Goal: Information Seeking & Learning: Check status

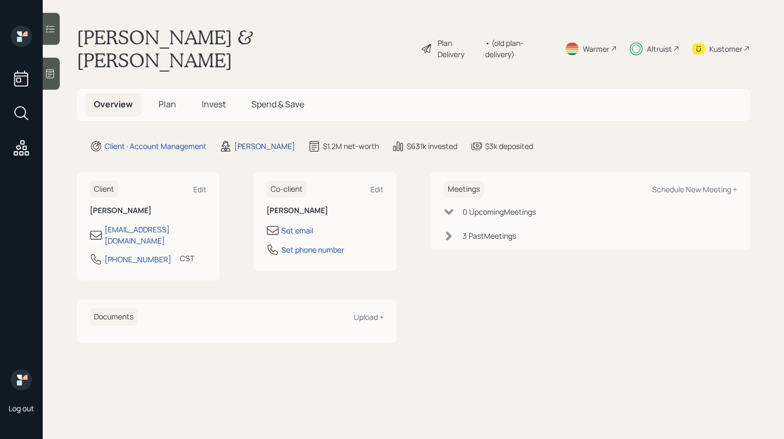
click at [210, 98] on span "Invest" at bounding box center [214, 104] width 24 height 12
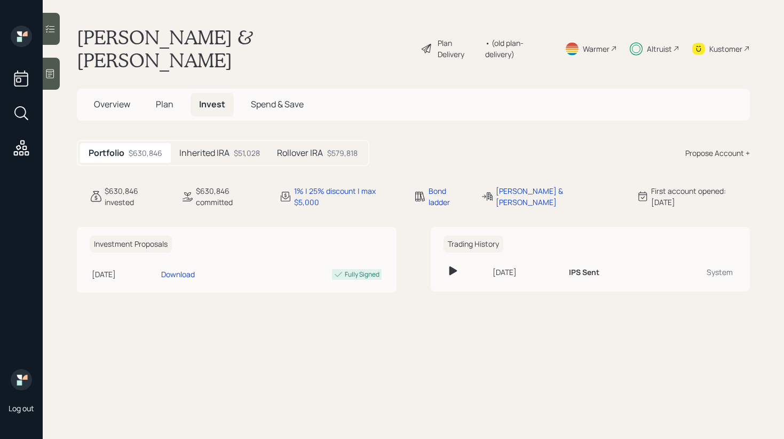
click at [243, 143] on div "Inherited IRA $51,028" at bounding box center [220, 153] width 98 height 20
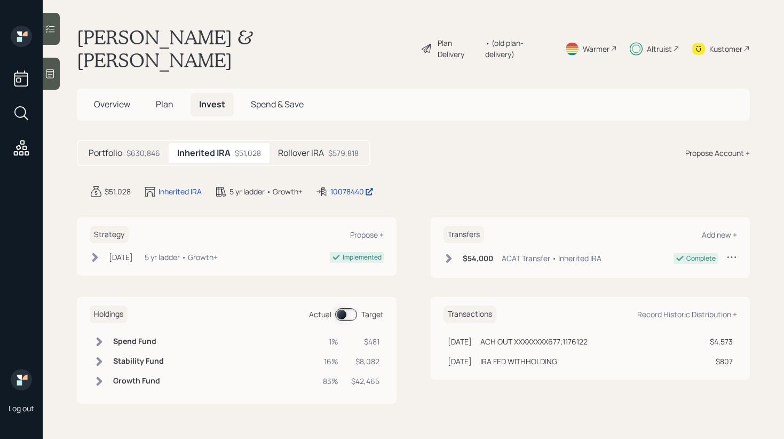
click at [307, 148] on h5 "Rollover IRA" at bounding box center [301, 153] width 46 height 10
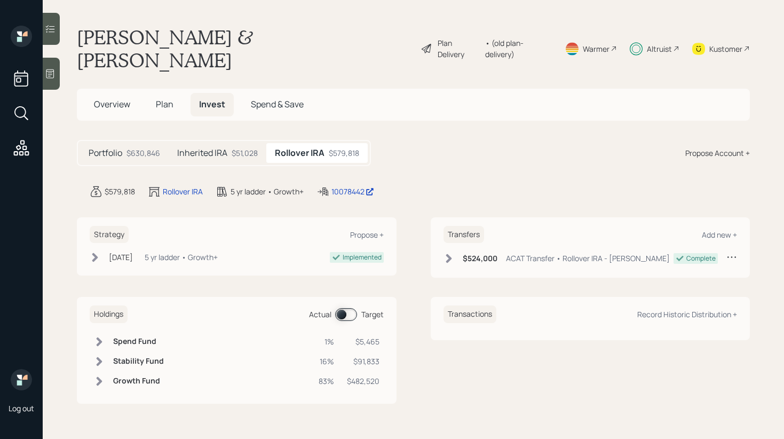
click at [211, 148] on h5 "Inherited IRA" at bounding box center [202, 153] width 50 height 10
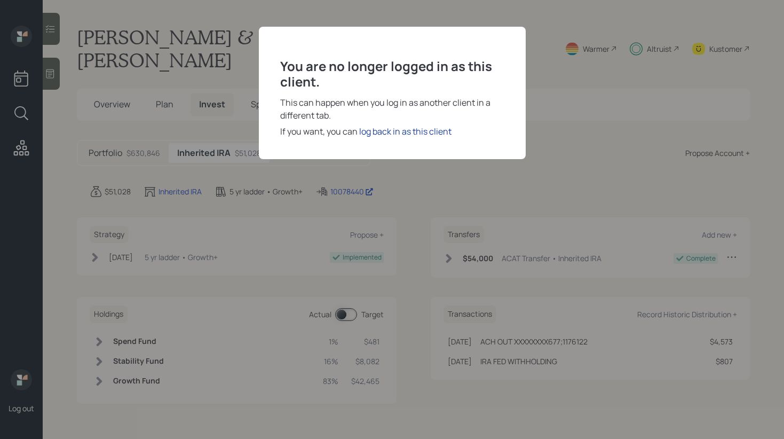
click at [438, 130] on div "log back in as this client" at bounding box center [405, 131] width 92 height 13
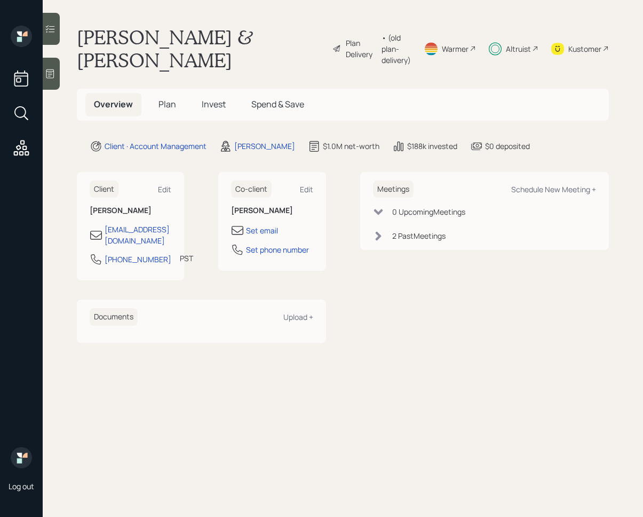
click at [56, 32] on icon at bounding box center [50, 28] width 11 height 11
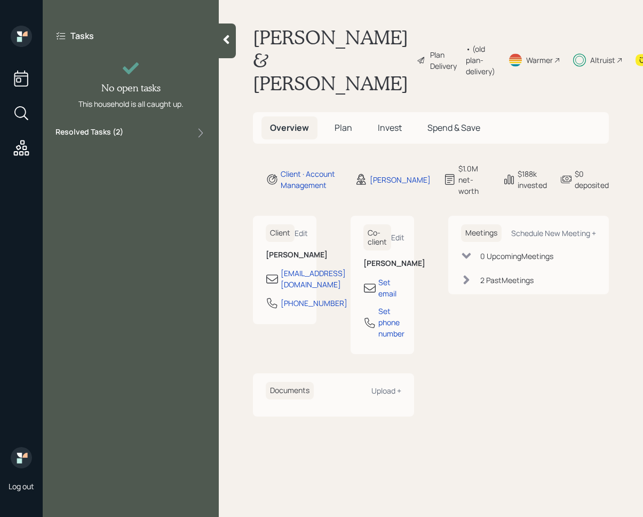
click at [166, 122] on div "Tasks No open tasks This household is all caught up. Resolved Tasks ( 2 )" at bounding box center [131, 85] width 176 height 118
click at [166, 132] on div "Resolved Tasks ( 2 )" at bounding box center [131, 133] width 151 height 13
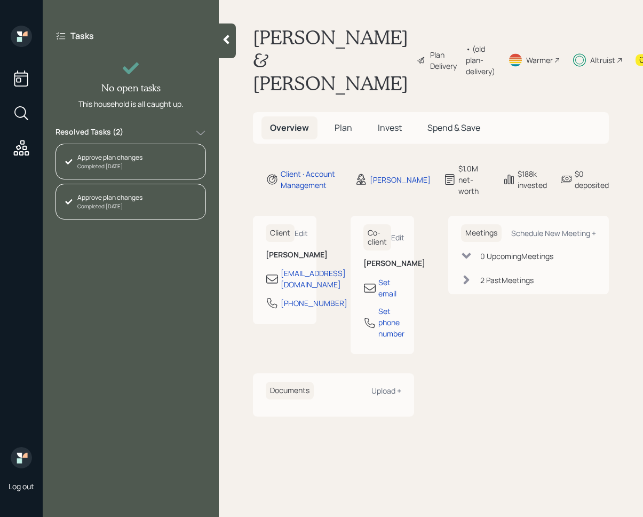
click at [166, 132] on div "Resolved Tasks ( 2 )" at bounding box center [131, 133] width 151 height 13
